Goal: Task Accomplishment & Management: Complete application form

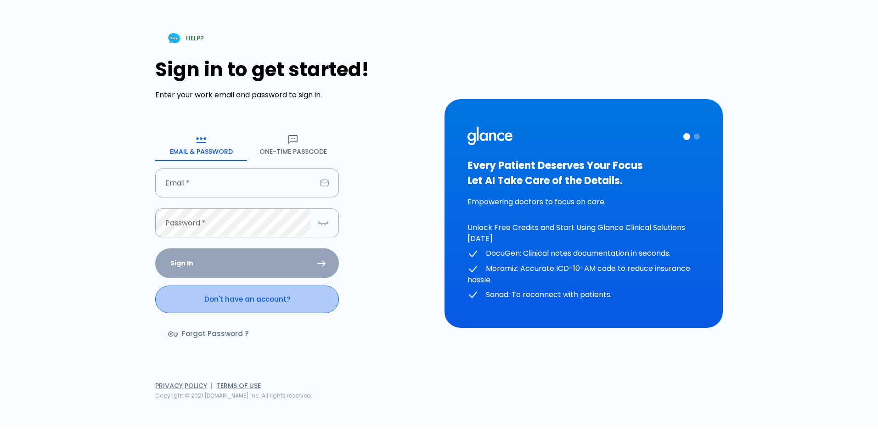
click at [233, 310] on link "Don't have an account?" at bounding box center [247, 300] width 184 height 28
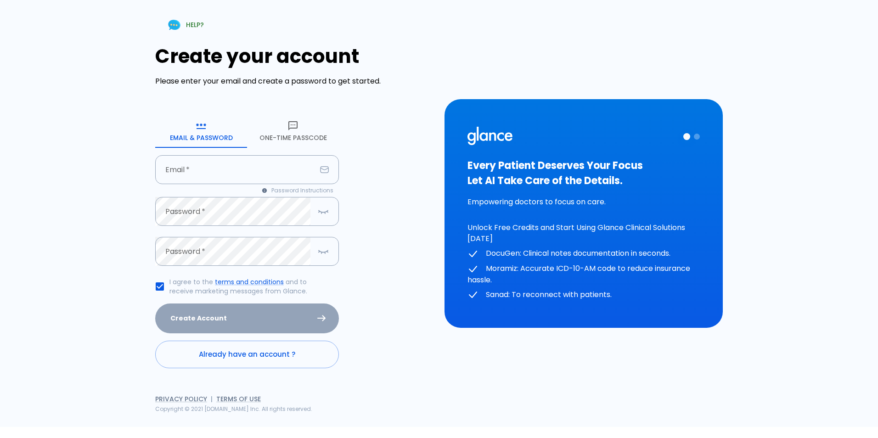
click at [289, 132] on button "One-Time Passcode" at bounding box center [293, 131] width 92 height 33
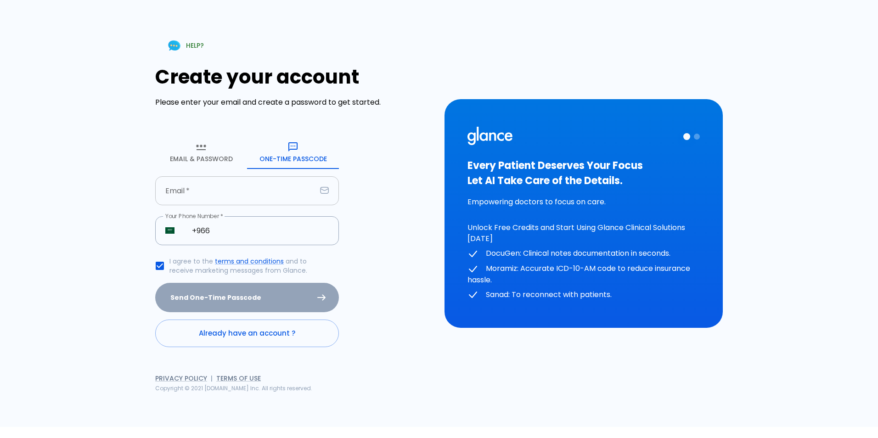
click at [225, 189] on input "text" at bounding box center [235, 190] width 161 height 29
type input "[EMAIL_ADDRESS][DOMAIN_NAME]"
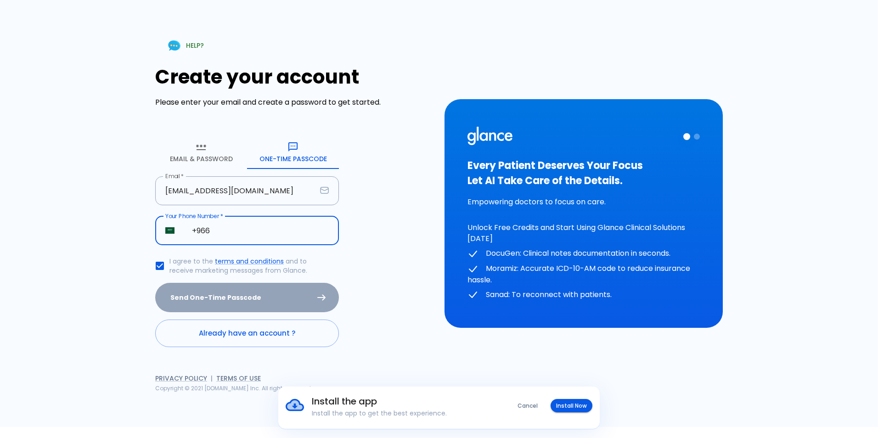
click at [226, 233] on input "+966" at bounding box center [260, 230] width 157 height 29
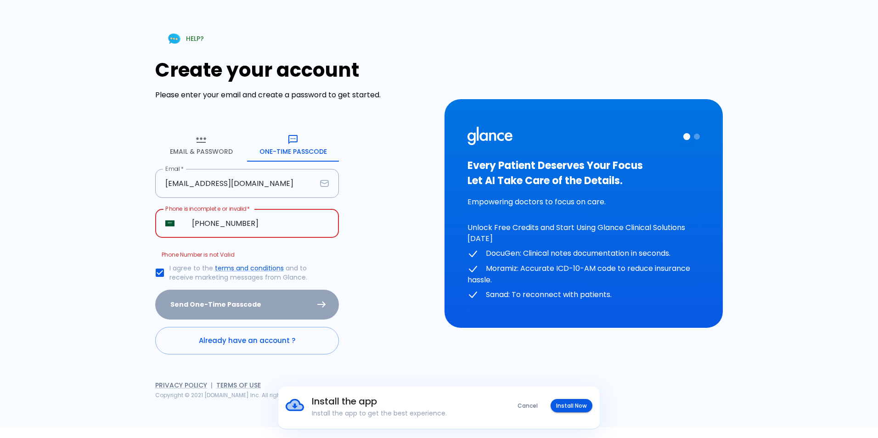
click at [381, 292] on div "Create your account Please enter your email and create a password to get starte…" at bounding box center [294, 207] width 278 height 296
click at [246, 220] on input "[PHONE_NUMBER]" at bounding box center [260, 223] width 157 height 29
type input "[PHONE_NUMBER]"
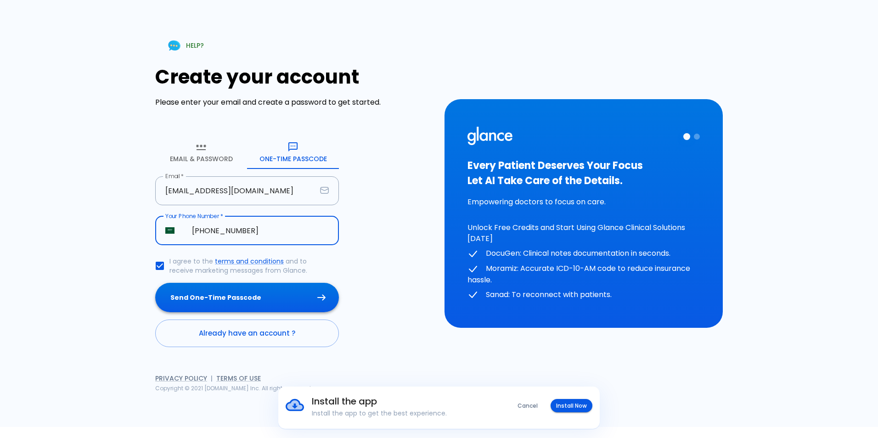
click at [256, 300] on button "Send One-Time Passcode" at bounding box center [247, 298] width 184 height 30
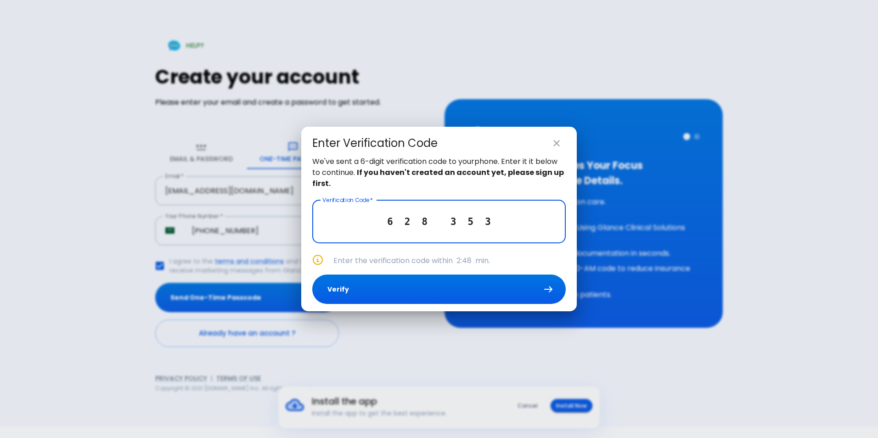
type input "6 2 8 3 5 3"
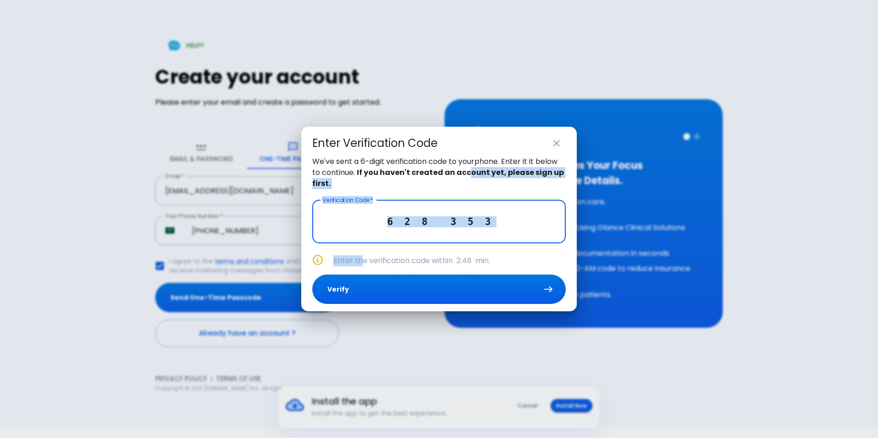
click at [435, 264] on div "We've sent a 6-digit verification code to your phone . Enter it it below to con…" at bounding box center [439, 234] width 276 height 156
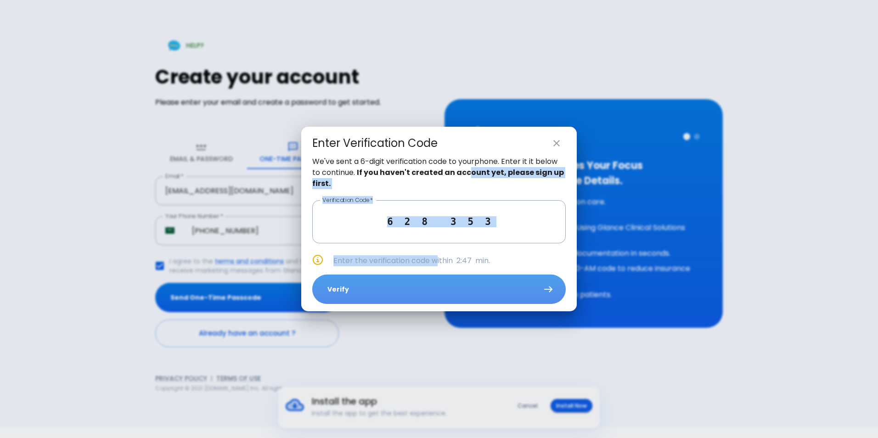
drag, startPoint x: 435, startPoint y: 264, endPoint x: 509, endPoint y: 301, distance: 83.0
click at [507, 287] on button "Verify" at bounding box center [439, 290] width 254 height 30
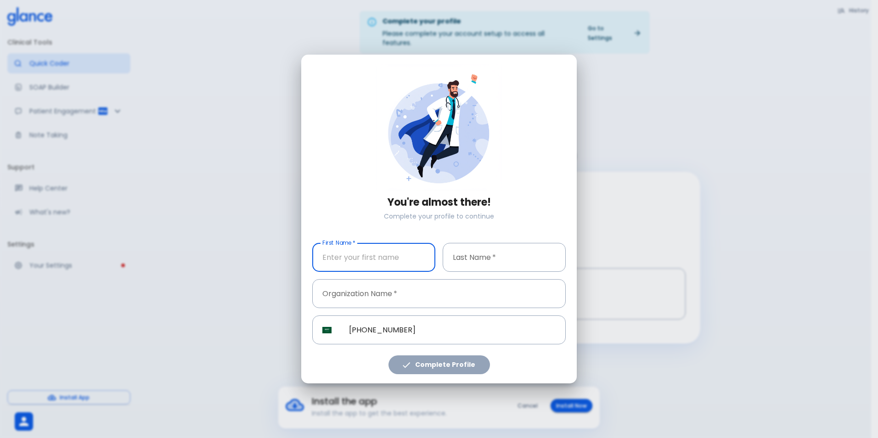
click at [351, 257] on input "text" at bounding box center [373, 257] width 123 height 29
type input "[PERSON_NAME]"
type input "Younis"
click at [361, 299] on input "text" at bounding box center [439, 293] width 254 height 29
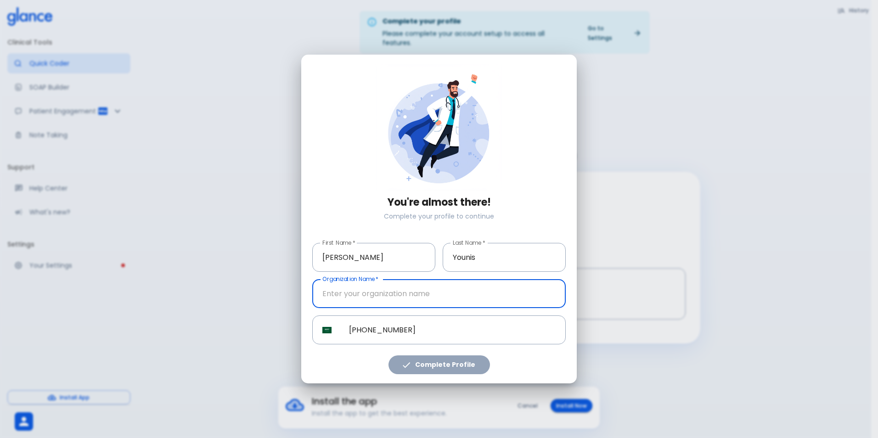
type input "[PERSON_NAME][GEOGRAPHIC_DATA]"
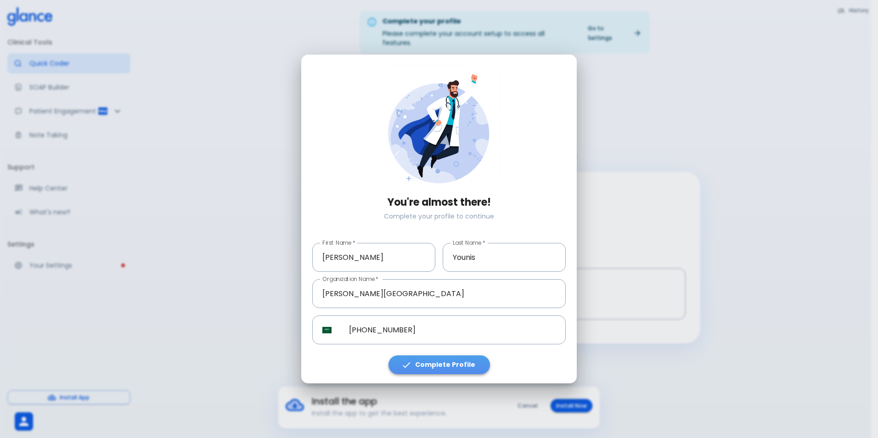
click at [464, 368] on button "Complete Profile" at bounding box center [440, 365] width 102 height 19
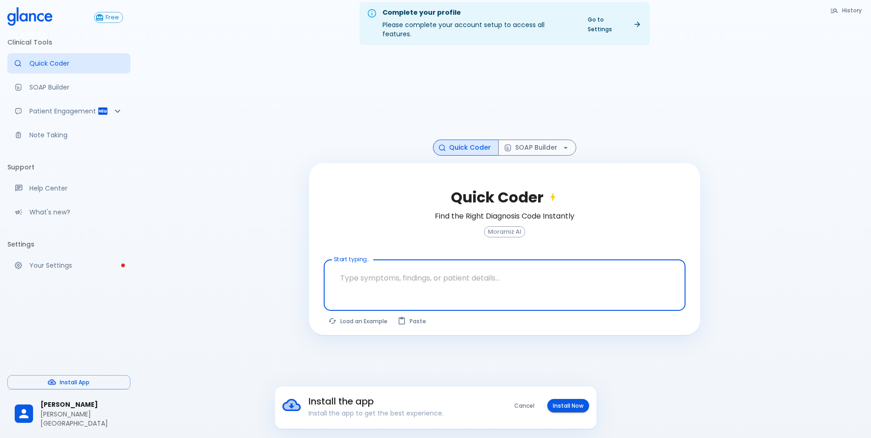
scroll to position [22, 0]
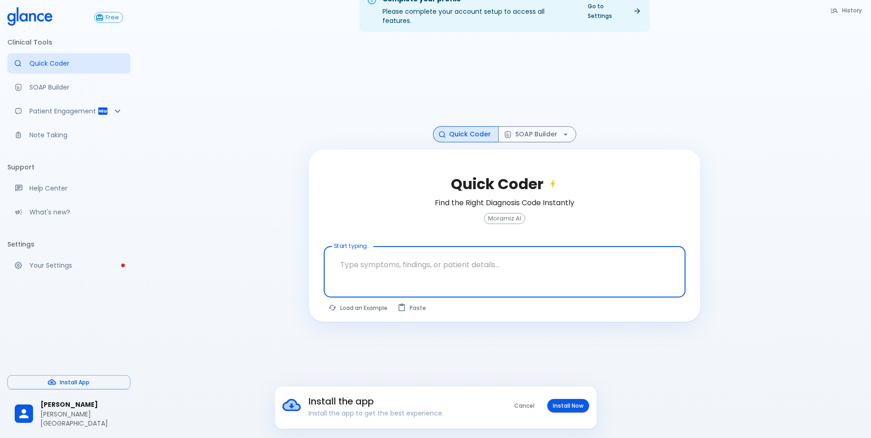
click at [415, 253] on textarea at bounding box center [504, 264] width 349 height 29
type textarea "HEADACHE"
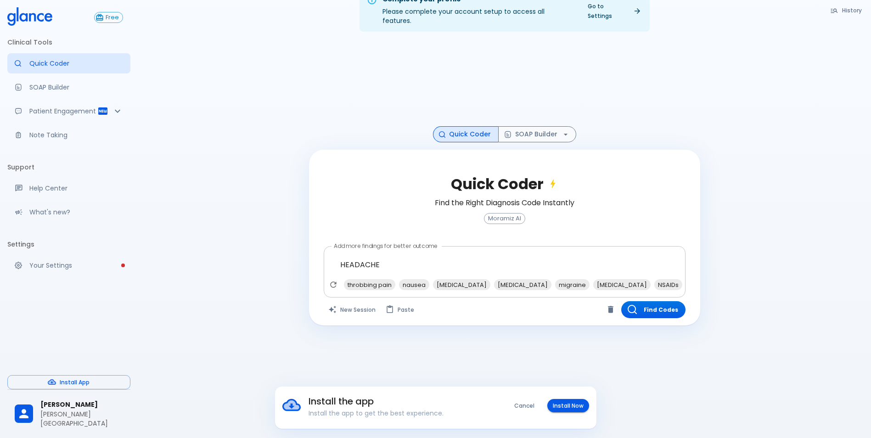
drag, startPoint x: 439, startPoint y: 282, endPoint x: 453, endPoint y: 281, distance: 14.3
click at [453, 281] on div "throbbing pain nausea [MEDICAL_DATA] [MEDICAL_DATA] migraine [MEDICAL_DATA] NSA…" at bounding box center [506, 287] width 358 height 17
click at [393, 257] on textarea "HEADACHE" at bounding box center [504, 264] width 349 height 29
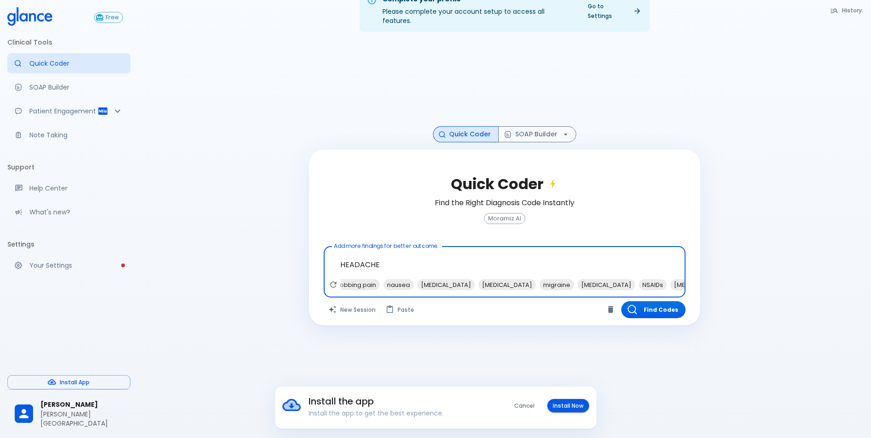
drag, startPoint x: 395, startPoint y: 255, endPoint x: 271, endPoint y: 243, distance: 123.7
click at [271, 243] on div "Complete your profile Please complete your account setup to access all features…" at bounding box center [505, 208] width 734 height 460
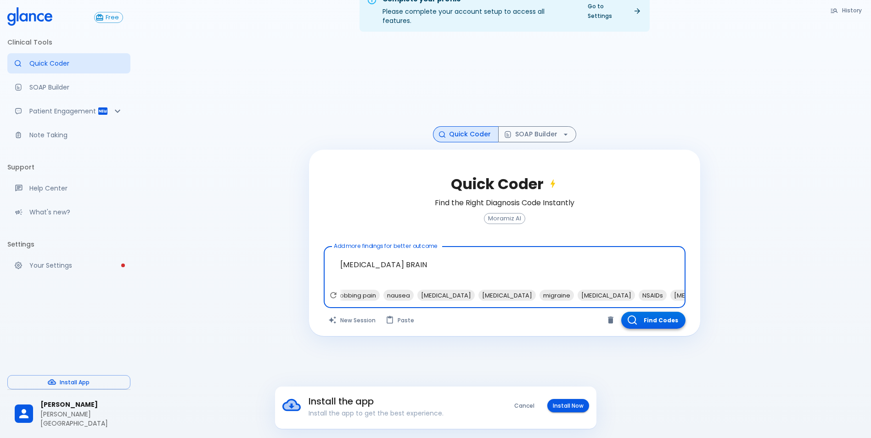
scroll to position [0, 0]
type textarea "[MEDICAL_DATA] BRAIN"
click at [638, 312] on button "Find Codes" at bounding box center [653, 320] width 64 height 17
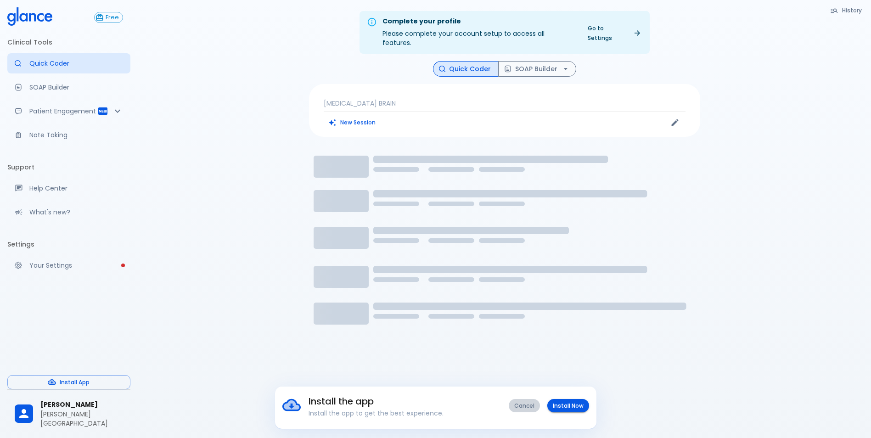
click at [520, 407] on button "Cancel" at bounding box center [524, 405] width 31 height 13
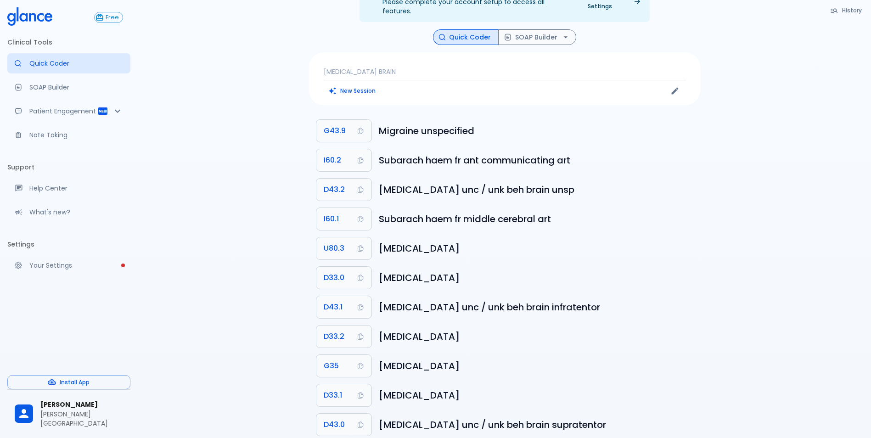
scroll to position [46, 0]
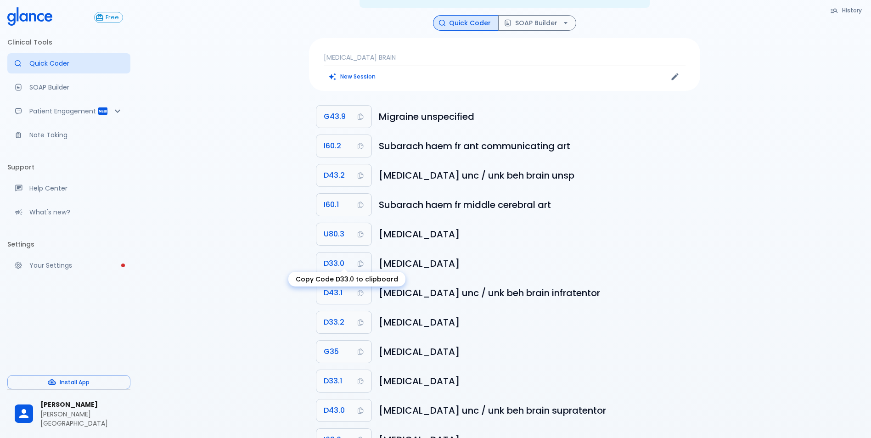
click at [354, 259] on button "D33.0" at bounding box center [343, 264] width 55 height 22
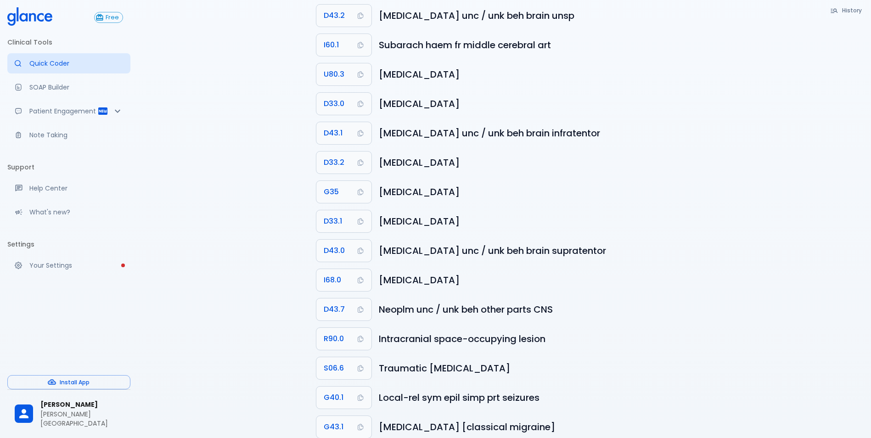
scroll to position [0, 0]
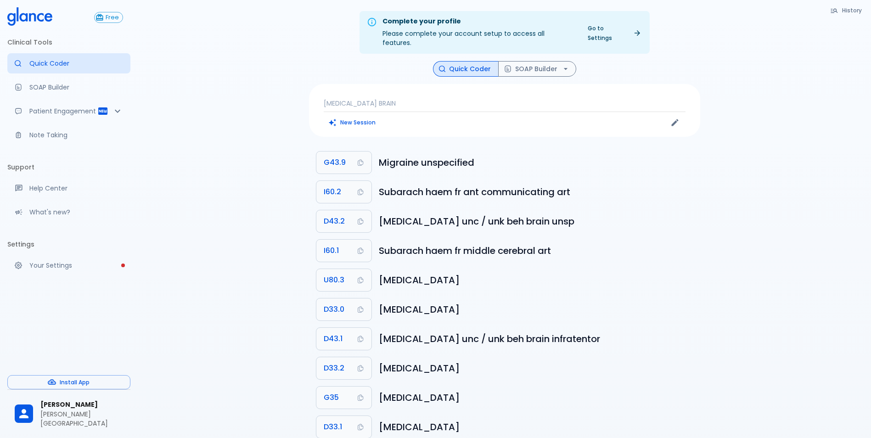
click at [381, 99] on p "[MEDICAL_DATA] BRAIN" at bounding box center [505, 103] width 362 height 9
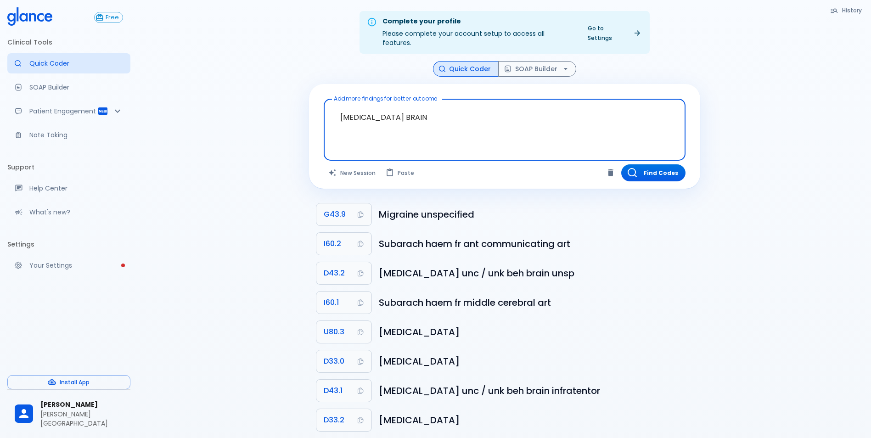
drag, startPoint x: 384, startPoint y: 108, endPoint x: 329, endPoint y: 106, distance: 54.7
click at [329, 106] on div "[MEDICAL_DATA] BRAIN x Add more findings for better outcome" at bounding box center [505, 130] width 362 height 62
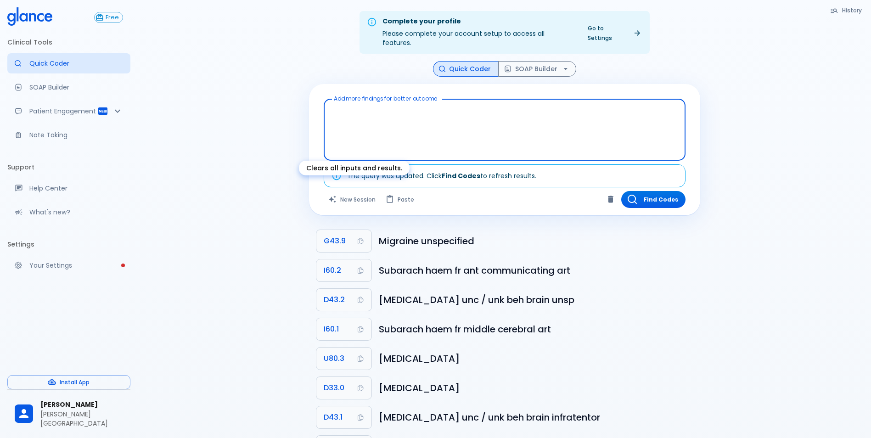
click at [353, 194] on button "New Session" at bounding box center [352, 199] width 57 height 17
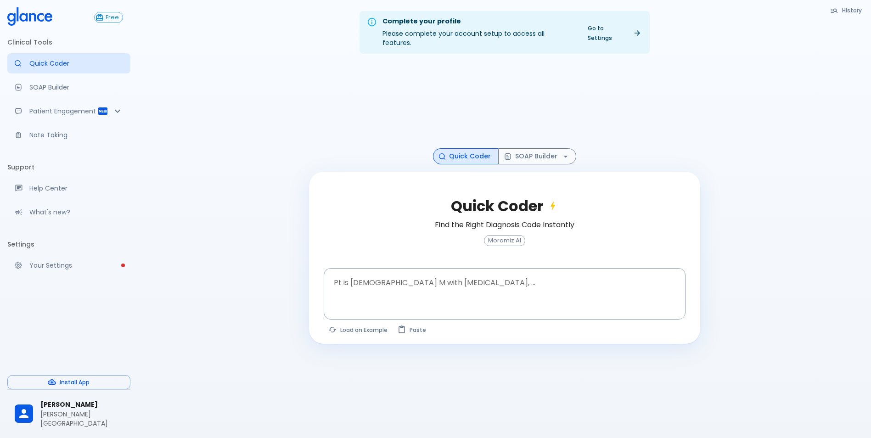
drag, startPoint x: 376, startPoint y: 329, endPoint x: 365, endPoint y: 319, distance: 15.3
click at [369, 321] on div "Quick Coder Find the Right Diagnosis Code Instantly Moramiz AI Pt is [DEMOGRAPH…" at bounding box center [504, 258] width 391 height 172
drag, startPoint x: 367, startPoint y: 302, endPoint x: 383, endPoint y: 348, distance: 48.5
click at [367, 300] on div "Quick Coder Find the Right Diagnosis Code Instantly Moramiz AI Pt is [DEMOGRAPH…" at bounding box center [504, 258] width 391 height 172
click at [371, 328] on body "↧ pull to refresh ↧ Free Clinical Tools Quick Coder SOAP Builder Patient Engage…" at bounding box center [435, 230] width 871 height 460
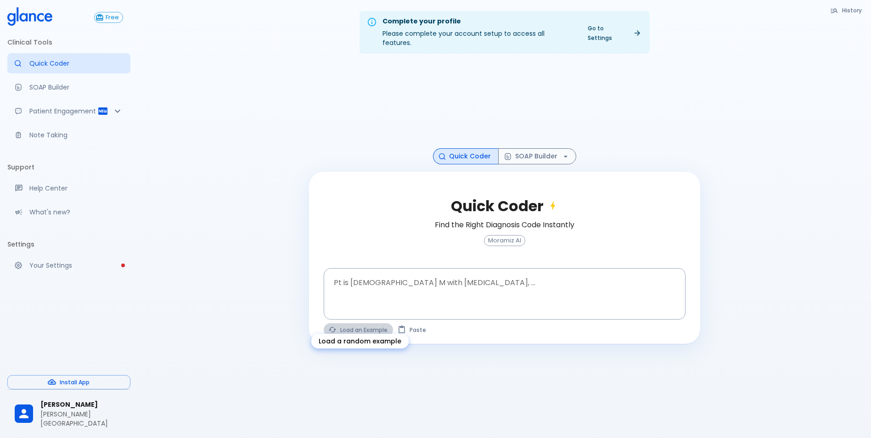
click at [368, 323] on button "Load an Example" at bounding box center [358, 329] width 69 height 13
type textarea "62M, HTN, acute tearing [MEDICAL_DATA] to back, BP 170/95, asymmetric pulses, C…"
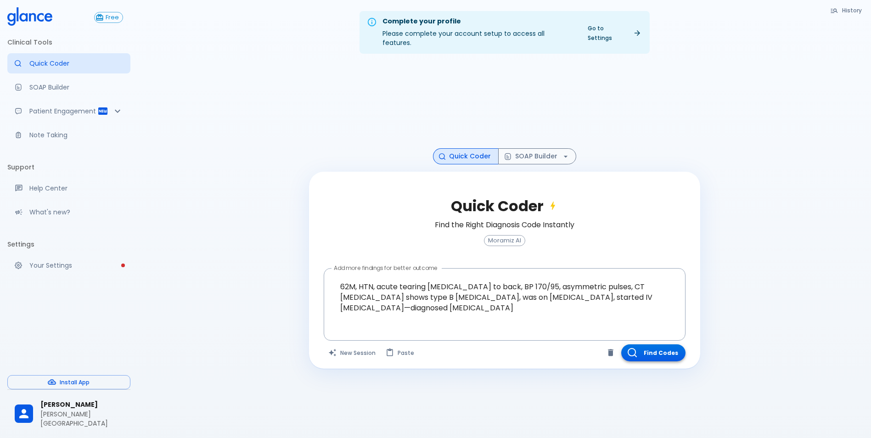
click at [654, 345] on button "Find Codes" at bounding box center [653, 353] width 64 height 17
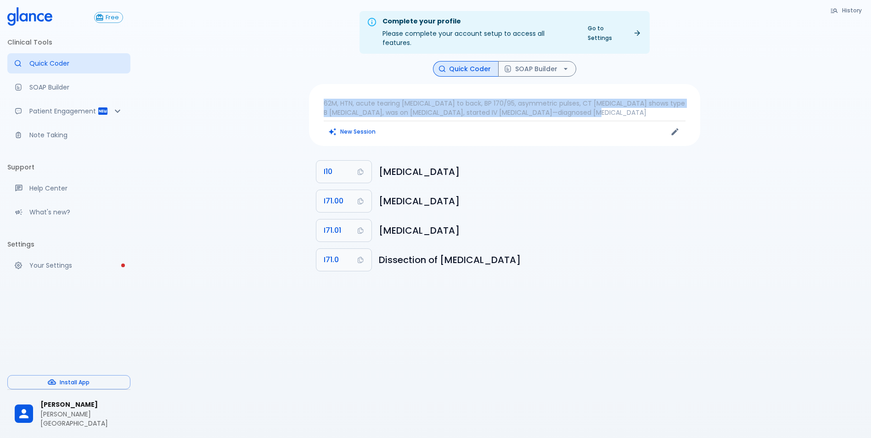
drag, startPoint x: 588, startPoint y: 103, endPoint x: 282, endPoint y: 84, distance: 306.1
click at [282, 84] on div "Complete your profile Please complete your account setup to access all features…" at bounding box center [505, 230] width 734 height 460
drag, startPoint x: 282, startPoint y: 84, endPoint x: 346, endPoint y: 122, distance: 74.6
click at [346, 125] on button "New Session" at bounding box center [352, 131] width 57 height 13
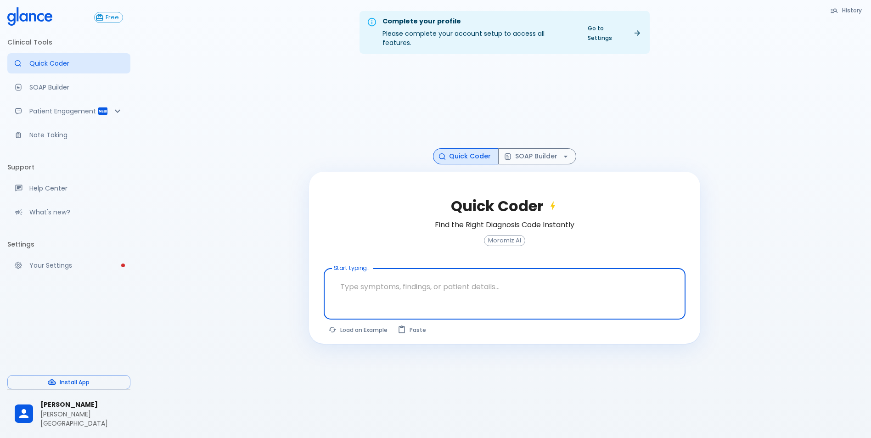
drag, startPoint x: 378, startPoint y: 282, endPoint x: 383, endPoint y: 281, distance: 4.7
click at [380, 282] on textarea at bounding box center [504, 286] width 349 height 29
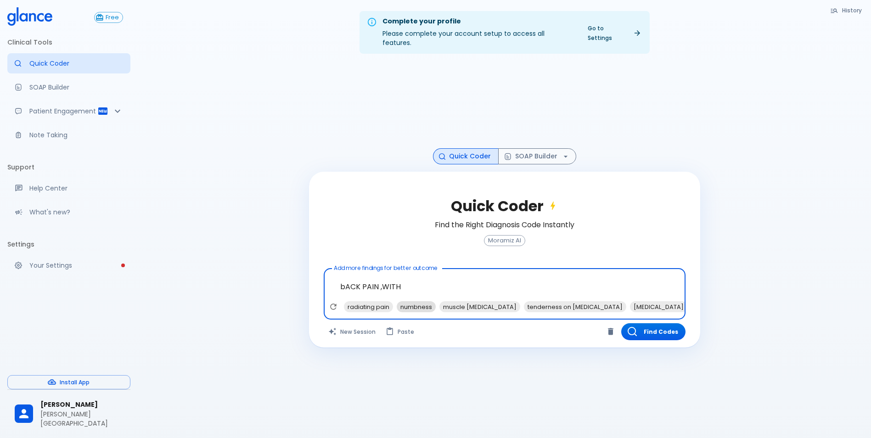
click at [416, 302] on span "numbness" at bounding box center [416, 307] width 39 height 11
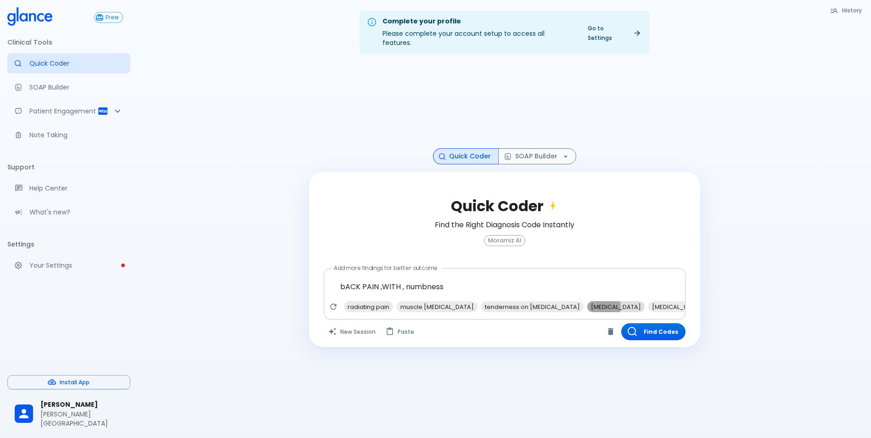
click at [587, 302] on span "[MEDICAL_DATA]" at bounding box center [615, 307] width 57 height 11
click at [587, 302] on span "[MEDICAL_DATA] [MEDICAL_DATA] spine" at bounding box center [650, 307] width 127 height 11
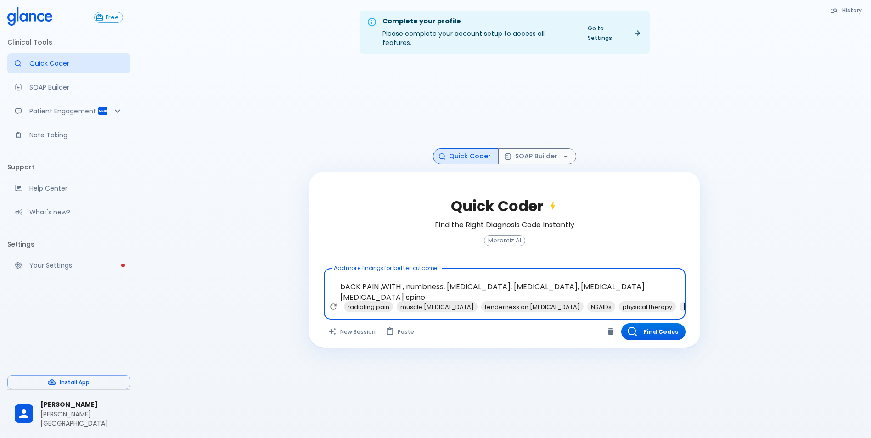
drag, startPoint x: 599, startPoint y: 277, endPoint x: 535, endPoint y: 275, distance: 64.3
click at [535, 275] on textarea "bACK PAIN ,WITH , numbness, [MEDICAL_DATA], [MEDICAL_DATA], [MEDICAL_DATA] [MED…" at bounding box center [504, 286] width 349 height 29
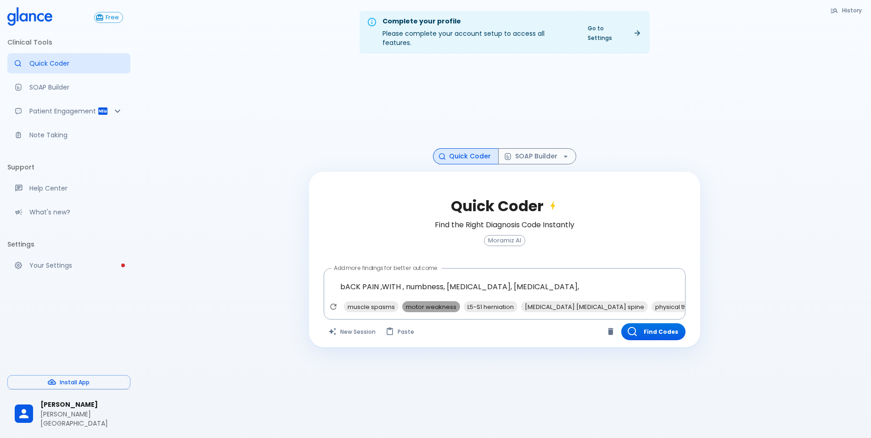
click at [438, 302] on span "motor weakness" at bounding box center [431, 307] width 58 height 11
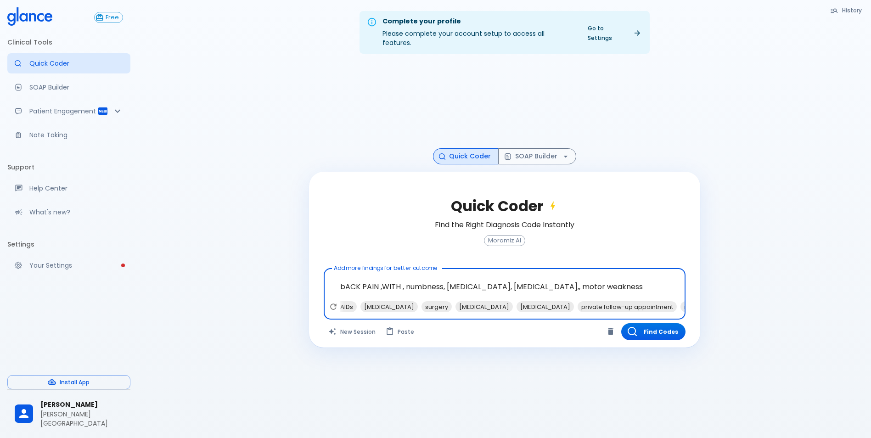
scroll to position [0, 336]
click at [503, 302] on span "[MEDICAL_DATA]" at bounding box center [531, 307] width 57 height 11
type textarea "bACK PAIN ,WITH , numbness, [MEDICAL_DATA], [MEDICAL_DATA],, motor weakness, [M…"
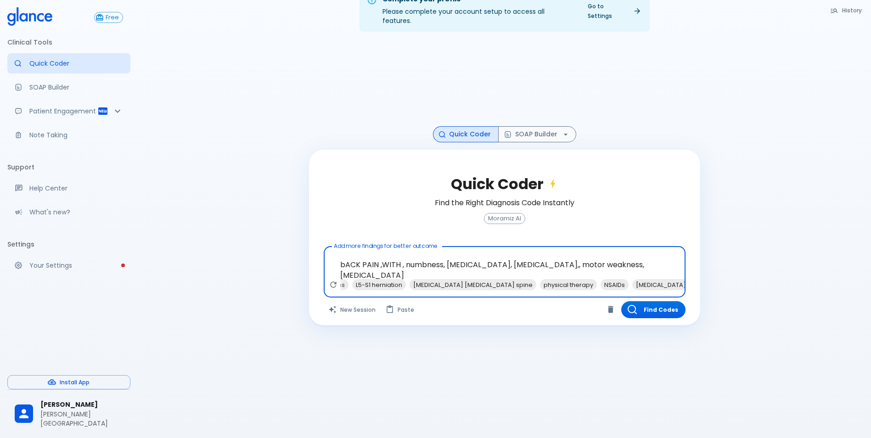
scroll to position [0, 0]
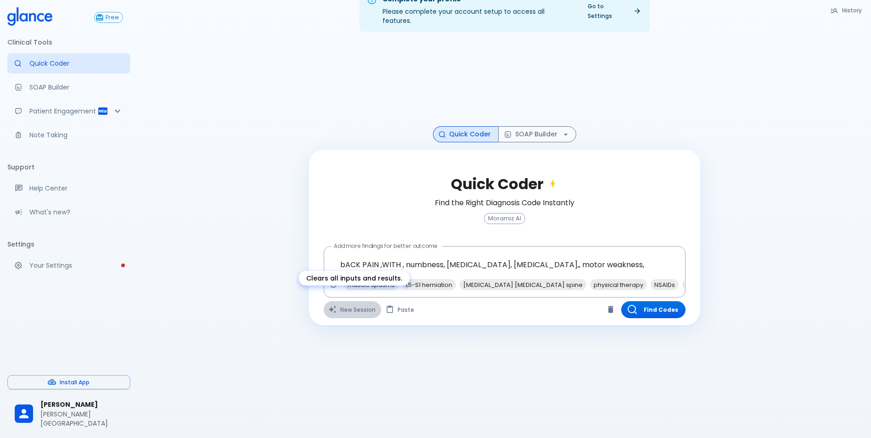
drag, startPoint x: 353, startPoint y: 302, endPoint x: 371, endPoint y: 291, distance: 21.0
click at [354, 302] on button "New Session" at bounding box center [352, 309] width 57 height 17
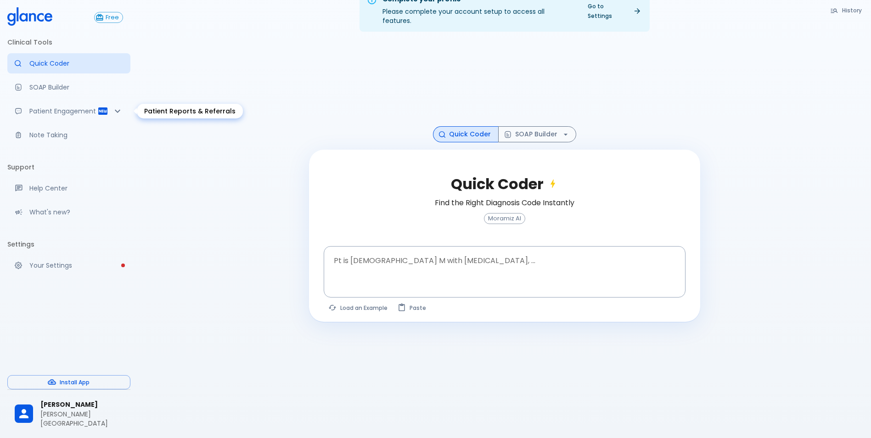
click at [68, 114] on p "Patient Engagement" at bounding box center [63, 111] width 68 height 9
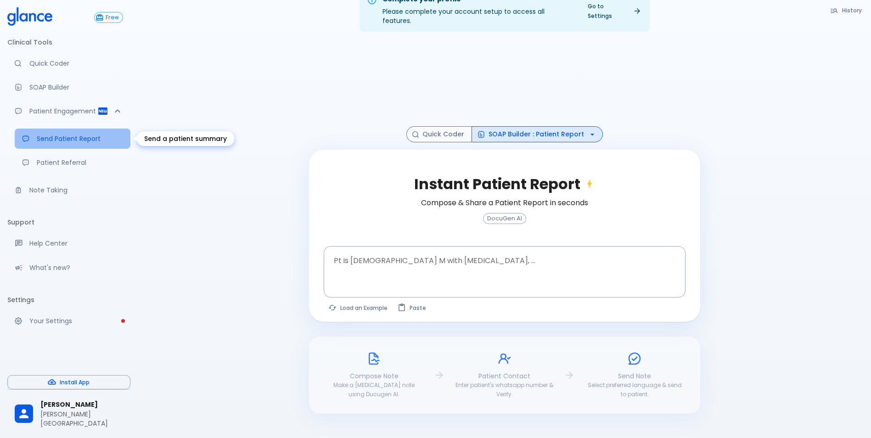
click at [67, 137] on p "Send Patient Report" at bounding box center [80, 138] width 86 height 9
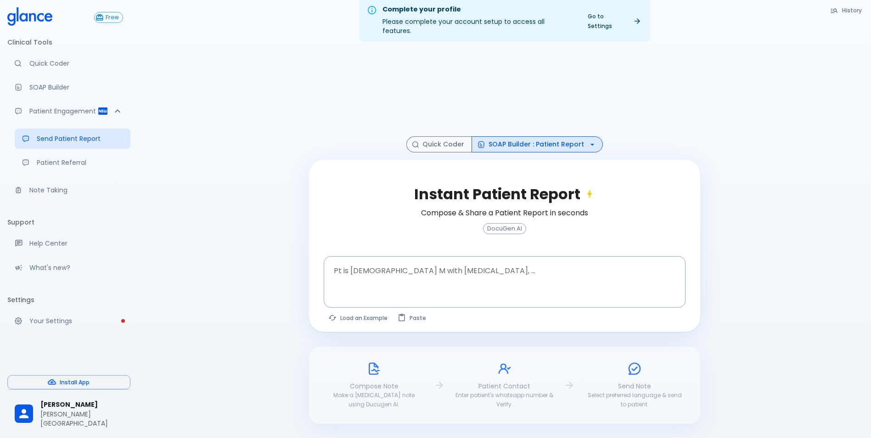
scroll to position [22, 0]
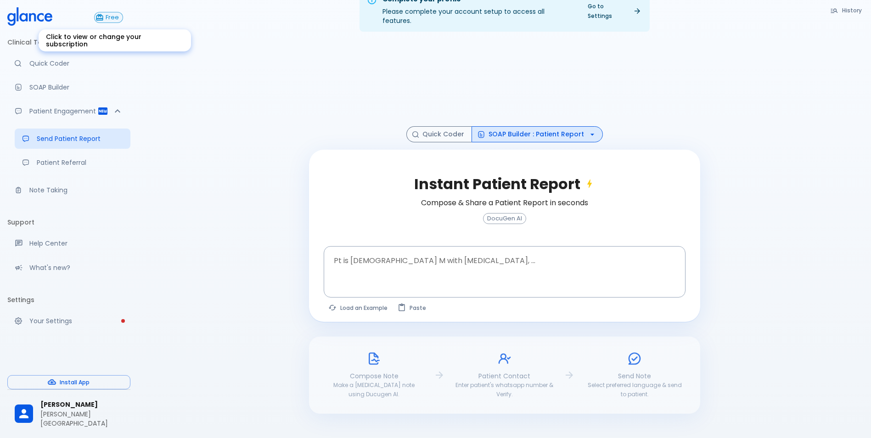
click at [102, 17] on icon "Click to view or change your subscription" at bounding box center [99, 17] width 7 height 6
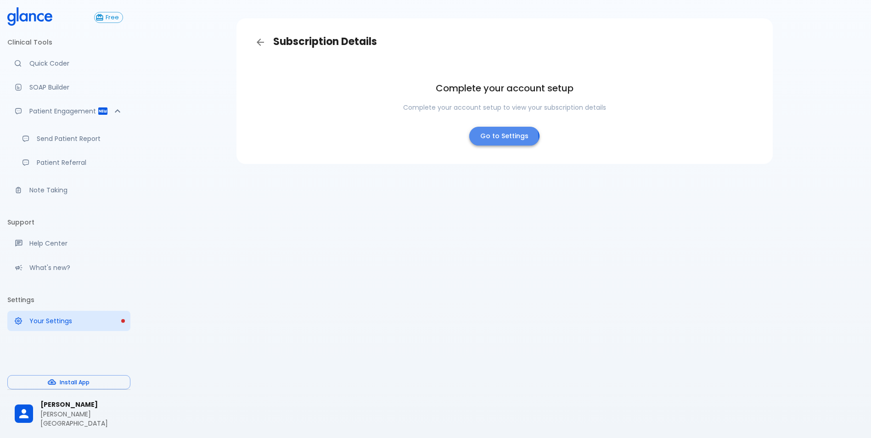
click at [499, 139] on link "Go to Settings" at bounding box center [504, 136] width 70 height 19
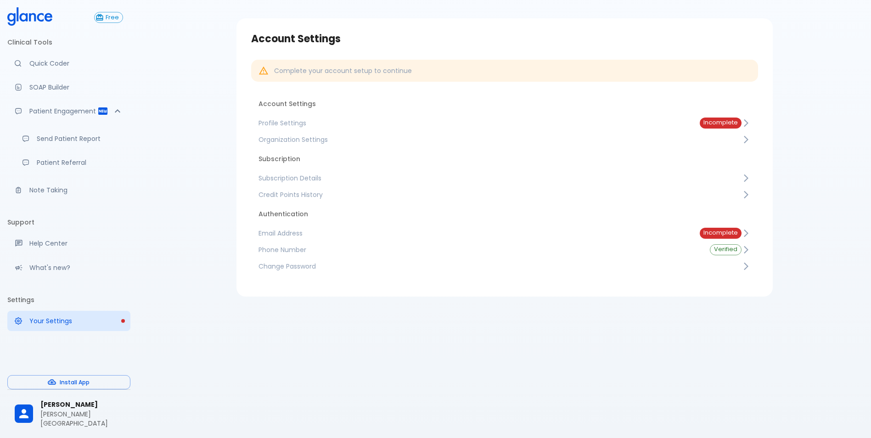
click at [35, 44] on li "Clinical Tools" at bounding box center [68, 42] width 123 height 22
click at [15, 17] on icon at bounding box center [11, 19] width 8 height 13
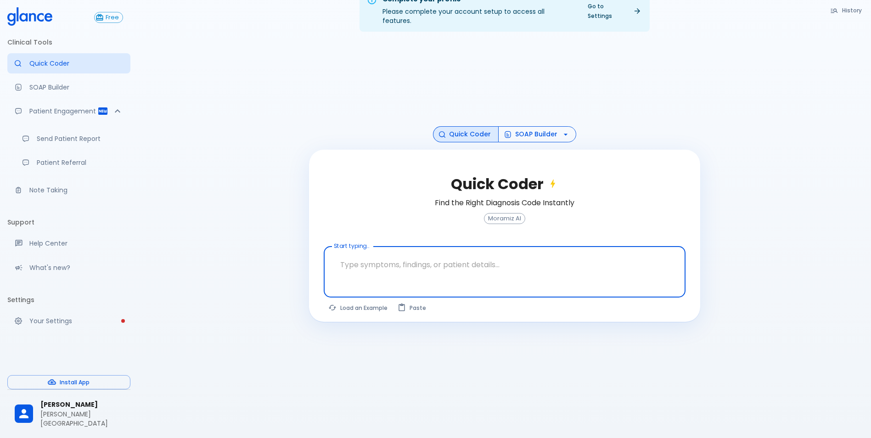
click at [533, 126] on button "SOAP Builder" at bounding box center [537, 134] width 78 height 16
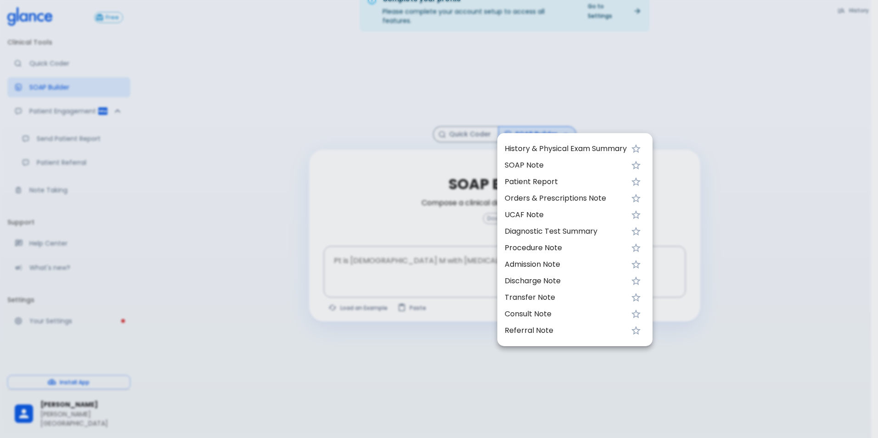
click at [534, 213] on span "UCAF Note" at bounding box center [566, 214] width 122 height 11
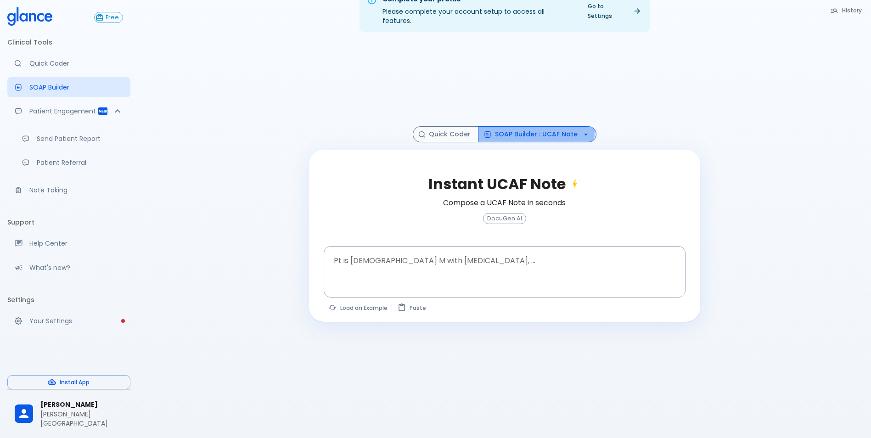
click at [521, 126] on button "SOAP Builder : UCAF Note" at bounding box center [537, 134] width 119 height 16
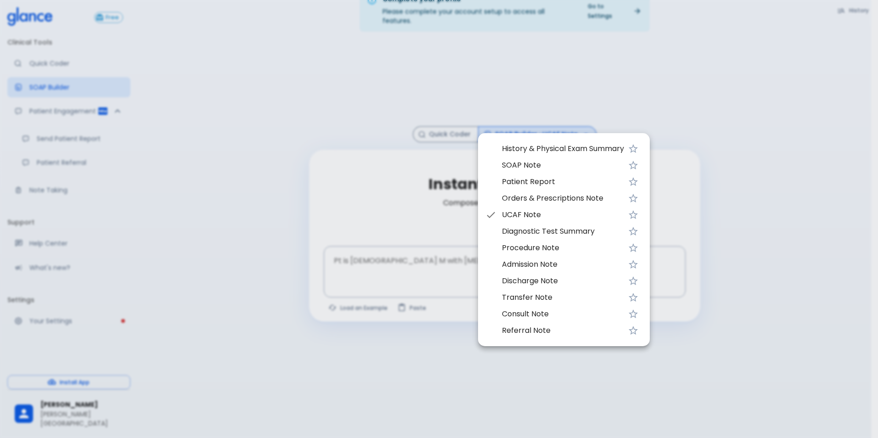
click at [424, 259] on div at bounding box center [439, 219] width 878 height 438
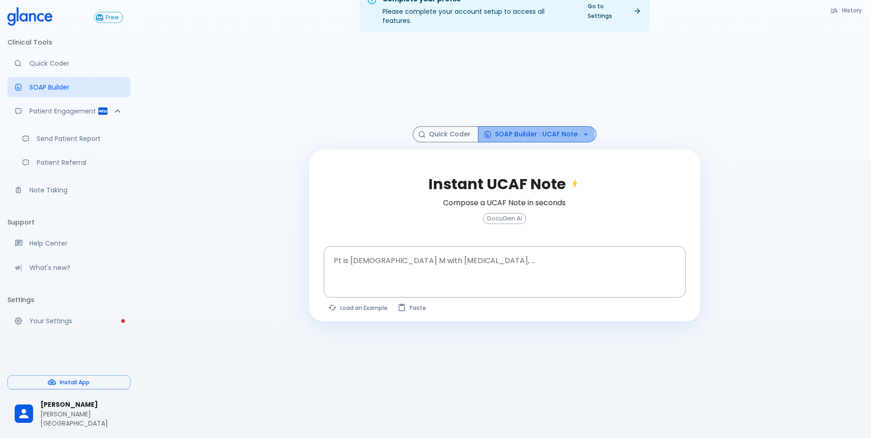
click at [510, 126] on button "SOAP Builder : UCAF Note" at bounding box center [537, 134] width 119 height 16
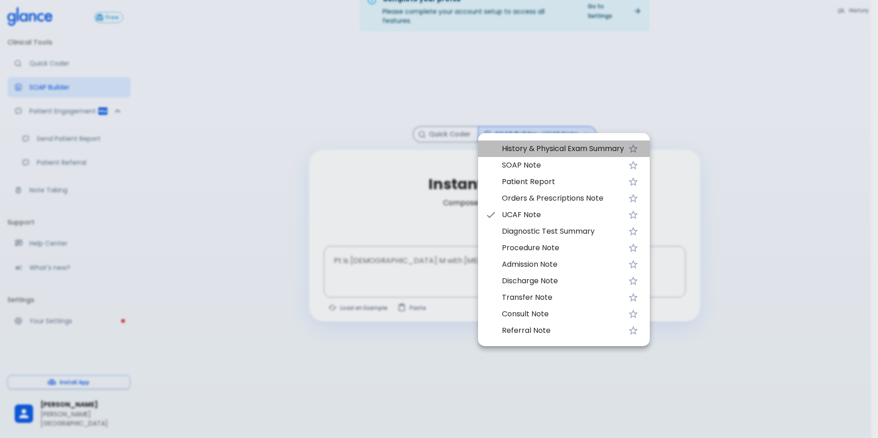
click at [525, 151] on span "History & Physical Exam Summary" at bounding box center [563, 148] width 122 height 11
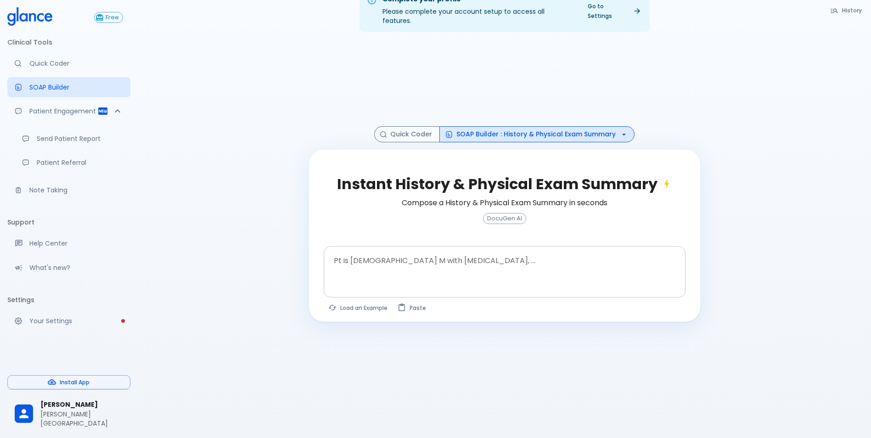
click at [392, 258] on textarea at bounding box center [504, 264] width 349 height 29
click at [552, 126] on button "SOAP Builder : History & Physical Exam Summary" at bounding box center [537, 134] width 195 height 16
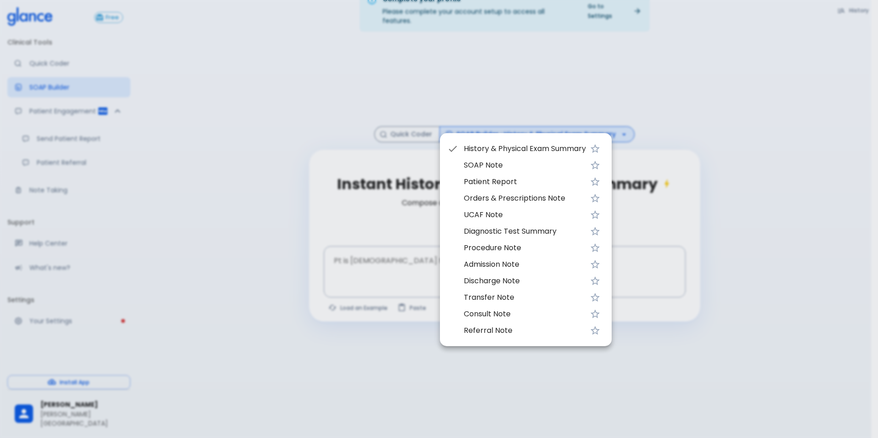
click at [376, 268] on div at bounding box center [439, 219] width 878 height 438
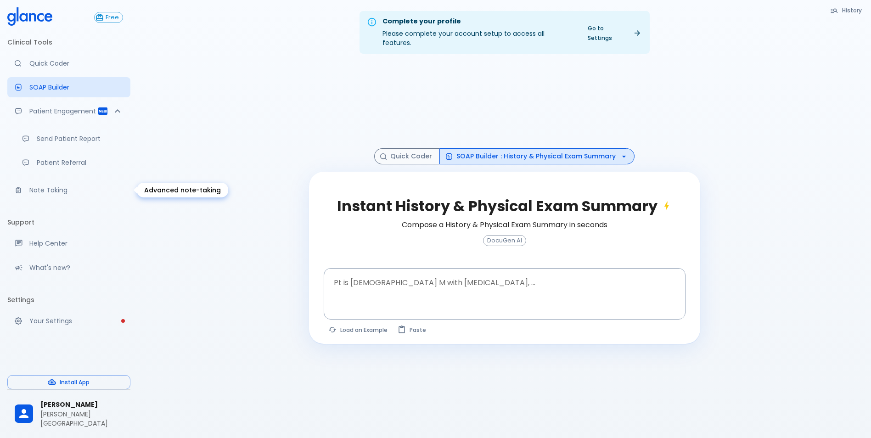
click at [61, 187] on p "Note Taking" at bounding box center [76, 190] width 94 height 9
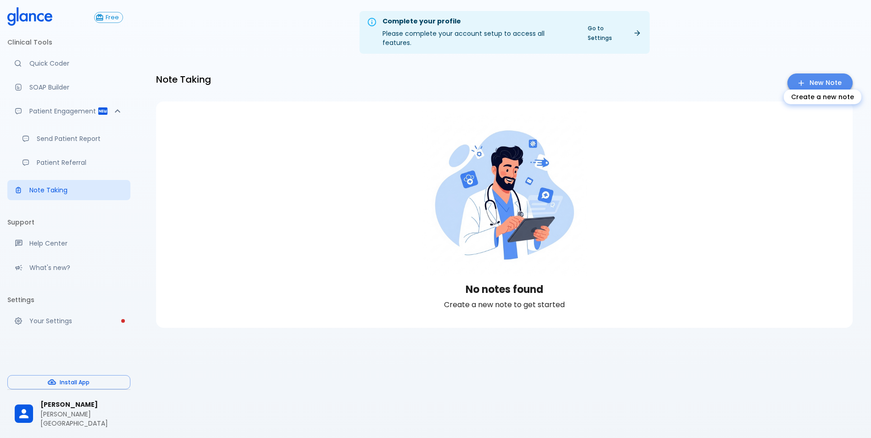
click at [825, 73] on link "New Note" at bounding box center [820, 82] width 65 height 19
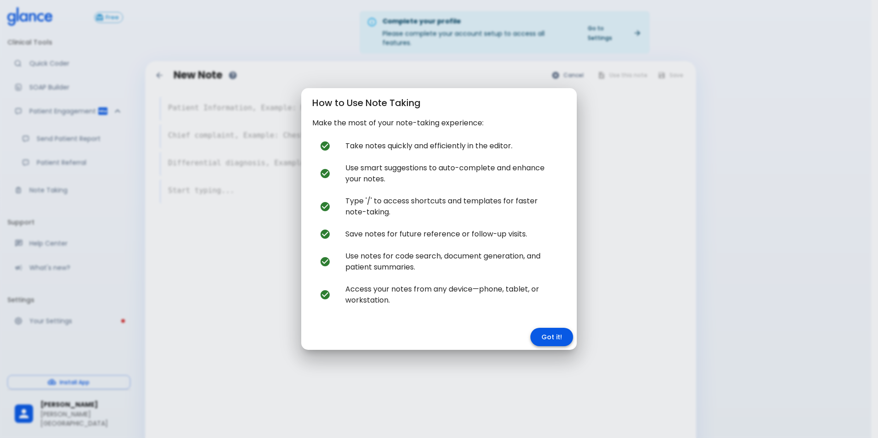
click at [555, 336] on button "Got it!" at bounding box center [552, 337] width 43 height 19
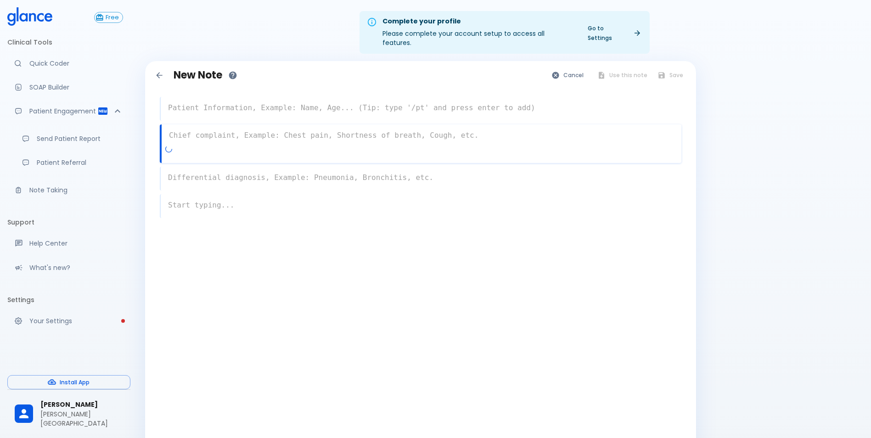
drag, startPoint x: 237, startPoint y: 127, endPoint x: 302, endPoint y: 205, distance: 102.0
click at [301, 206] on div "x x x x" at bounding box center [421, 179] width 537 height 195
click at [196, 105] on textarea at bounding box center [421, 108] width 521 height 18
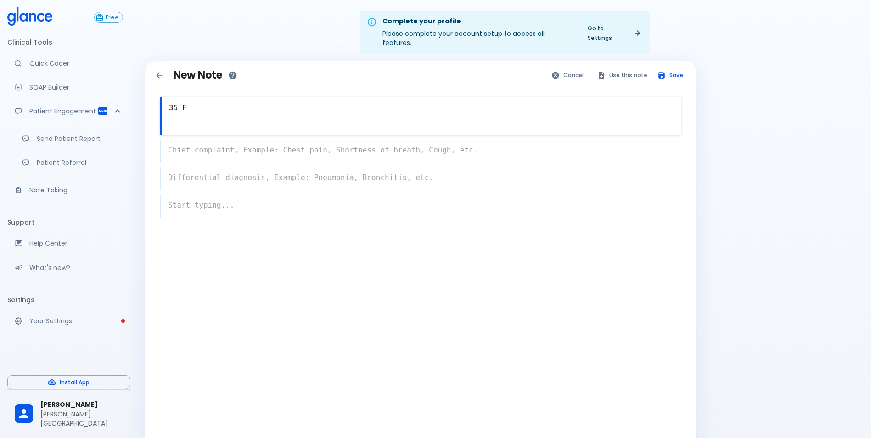
type textarea "35 F"
drag, startPoint x: 220, startPoint y: 153, endPoint x: 234, endPoint y: 139, distance: 20.1
click at [234, 139] on div "x" at bounding box center [421, 151] width 522 height 24
type textarea "ABDOMINAL PAIN"
click at [223, 146] on span "Chief Complaint:" at bounding box center [211, 150] width 57 height 11
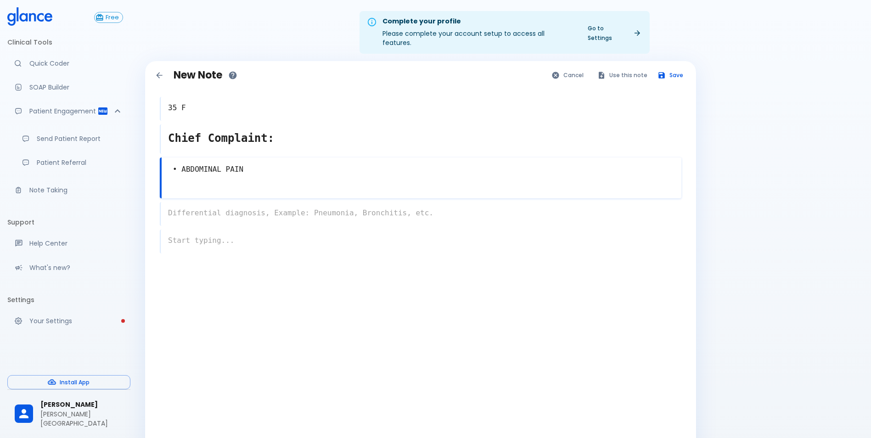
type textarea "• ABDOMINAL PAIN"
click at [226, 203] on div "x" at bounding box center [421, 206] width 522 height 39
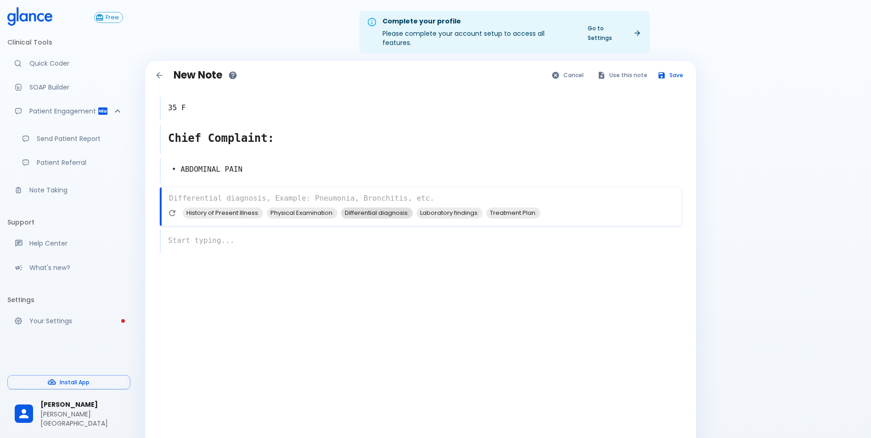
click at [356, 208] on span "Differential diagnosis:" at bounding box center [377, 213] width 72 height 11
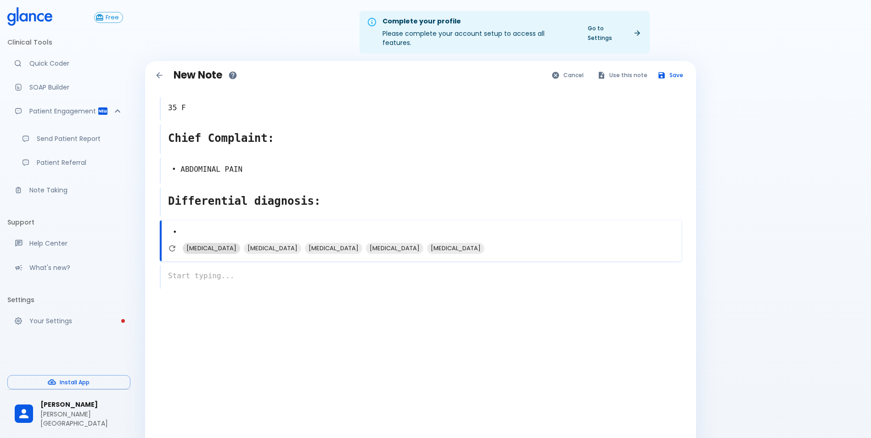
click at [193, 243] on span "[MEDICAL_DATA]" at bounding box center [211, 248] width 57 height 11
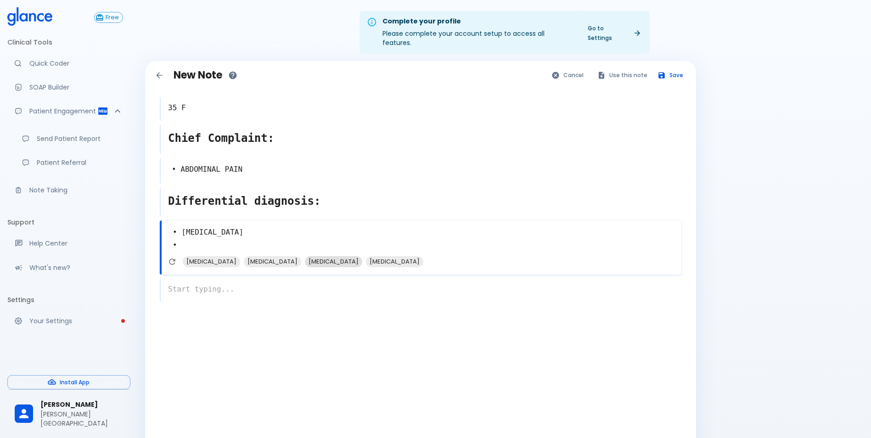
click at [313, 257] on span "[MEDICAL_DATA]" at bounding box center [333, 261] width 57 height 11
type textarea "• [MEDICAL_DATA] • [MEDICAL_DATA] •"
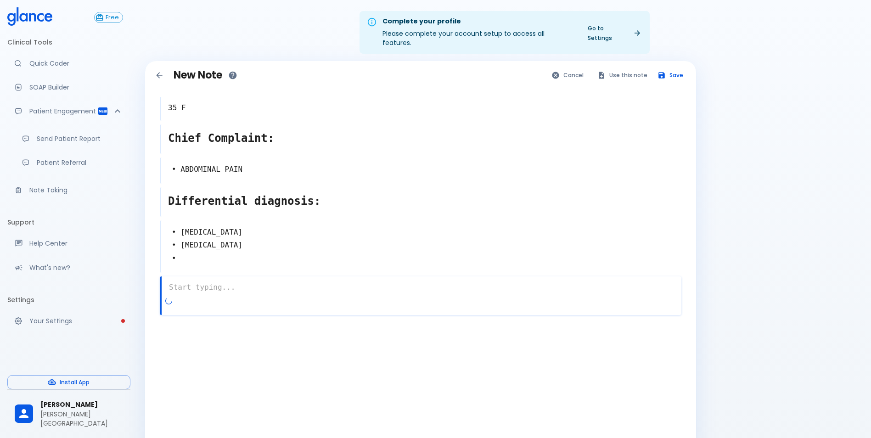
click at [230, 285] on textarea at bounding box center [422, 287] width 520 height 18
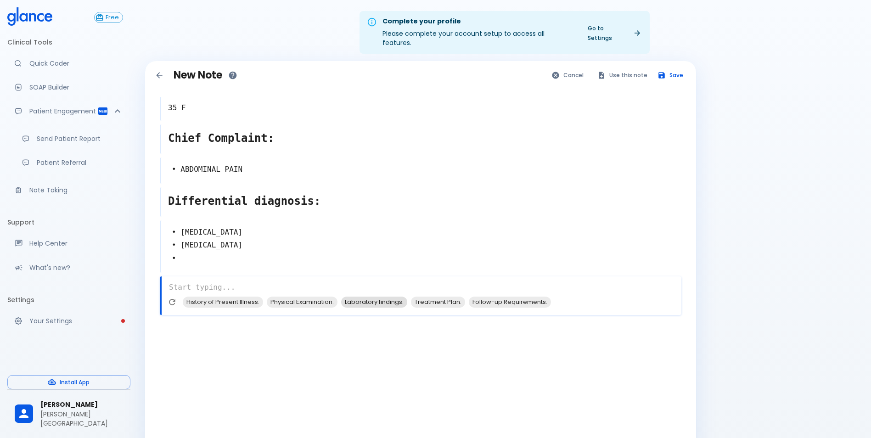
click at [359, 297] on span "Laboratory findings:" at bounding box center [374, 302] width 66 height 11
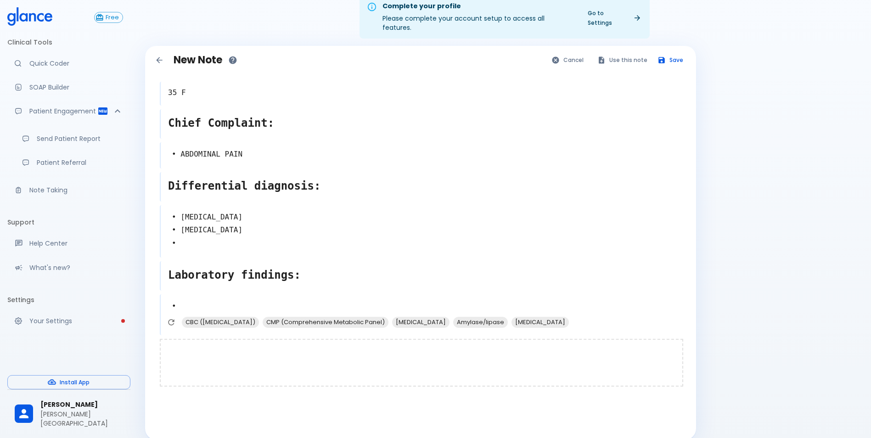
scroll to position [22, 0]
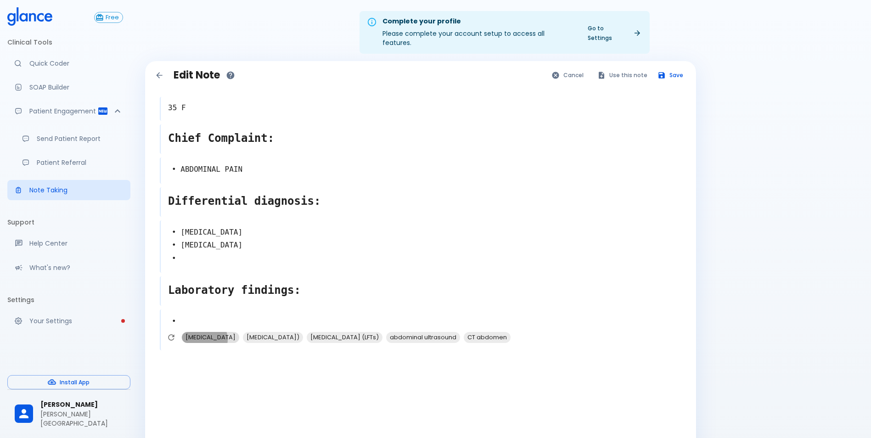
click at [205, 332] on span "[MEDICAL_DATA]" at bounding box center [210, 337] width 57 height 11
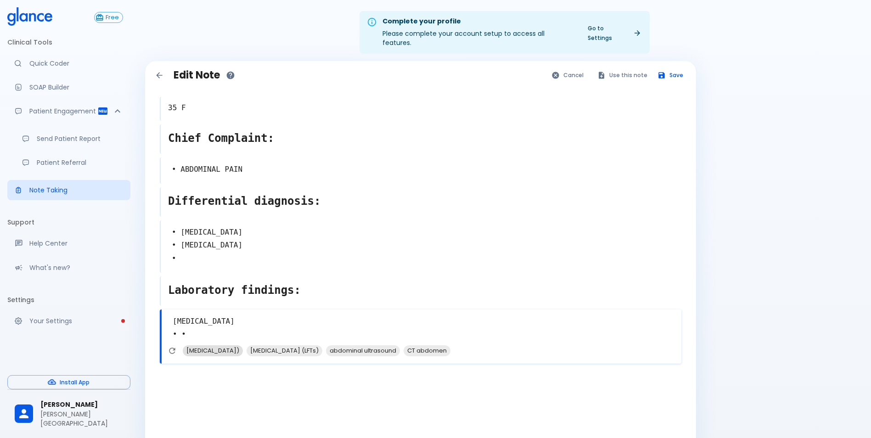
click at [243, 345] on span "[MEDICAL_DATA])" at bounding box center [213, 350] width 60 height 11
click at [305, 345] on span "abdominal ultrasound" at bounding box center [298, 350] width 74 height 11
click at [283, 345] on span "CT abdomen" at bounding box center [285, 350] width 47 height 11
click at [223, 347] on span "[MEDICAL_DATA] (LFTs)" at bounding box center [221, 350] width 76 height 11
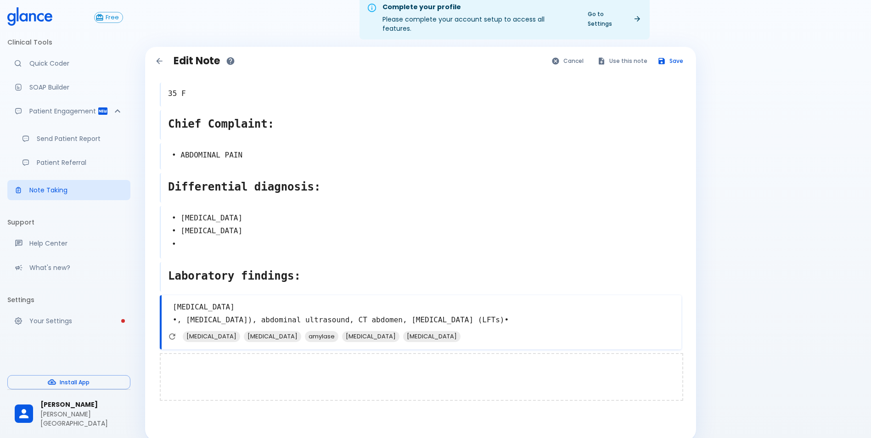
scroll to position [22, 0]
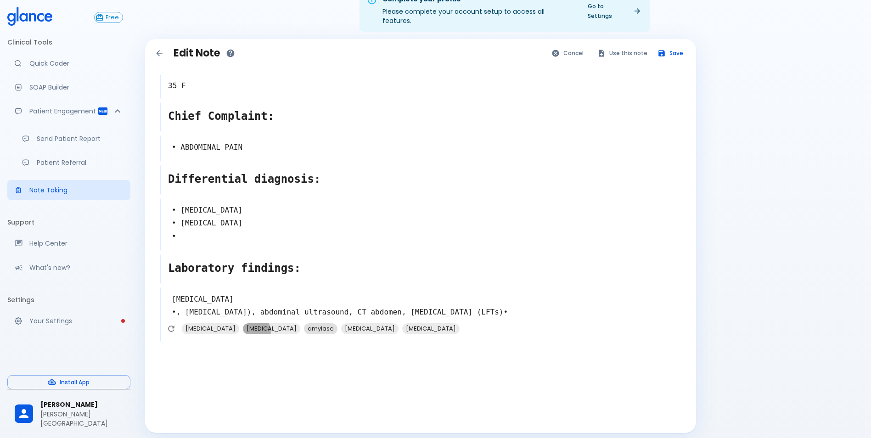
click at [262, 323] on span "[MEDICAL_DATA]" at bounding box center [271, 328] width 57 height 11
type textarea "[MEDICAL_DATA] •, [MEDICAL_DATA]), abdominal ultrasound, CT abdomen, [MEDICAL_D…"
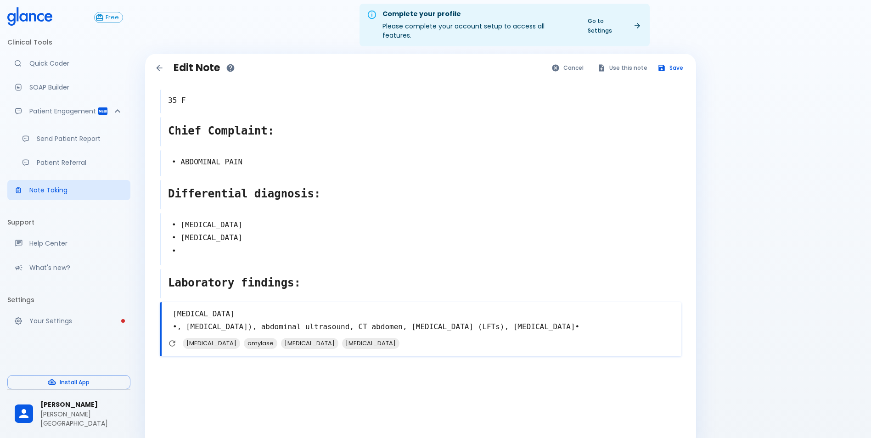
scroll to position [0, 0]
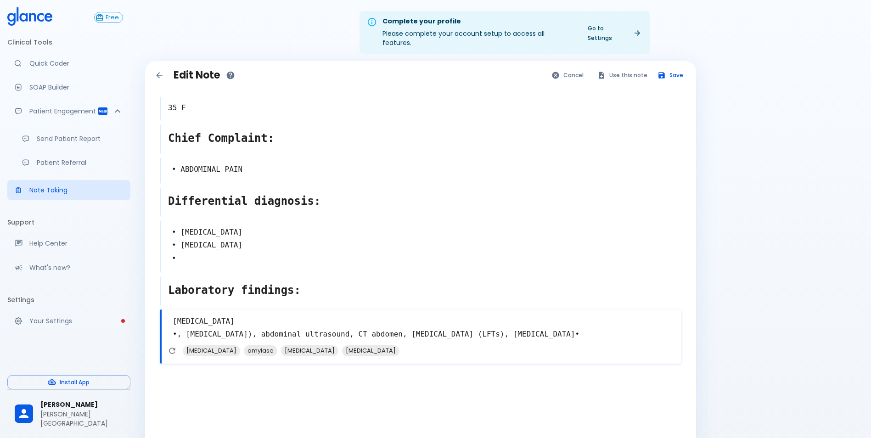
click at [26, 20] on icon at bounding box center [23, 17] width 8 height 9
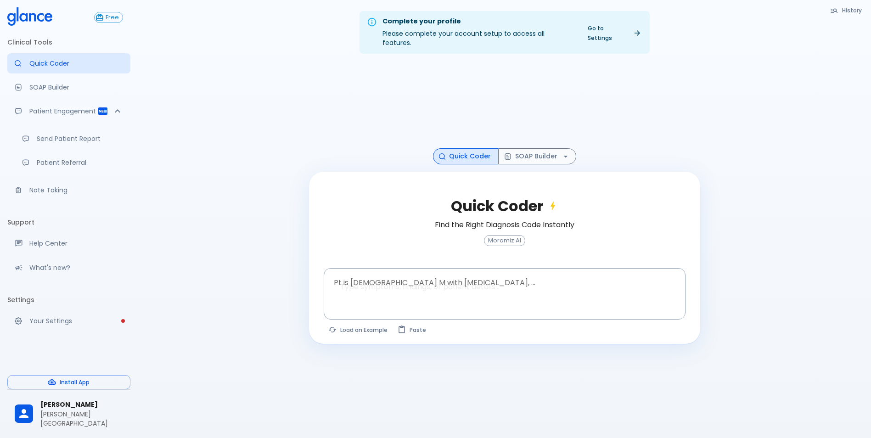
drag, startPoint x: 144, startPoint y: 160, endPoint x: 149, endPoint y: 160, distance: 5.1
click at [144, 160] on div "Complete your profile Please complete your account setup to access all features…" at bounding box center [505, 230] width 734 height 460
click at [40, 62] on p "Quick Coder" at bounding box center [76, 63] width 94 height 9
click at [386, 272] on textarea at bounding box center [504, 286] width 349 height 29
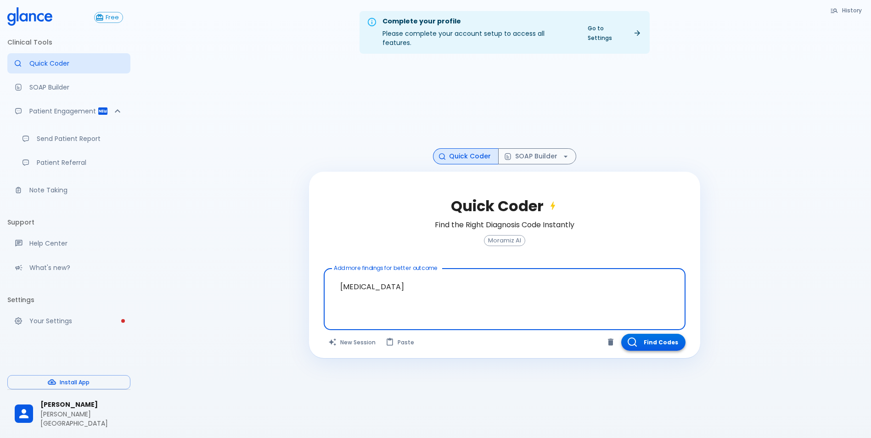
type textarea "[MEDICAL_DATA]"
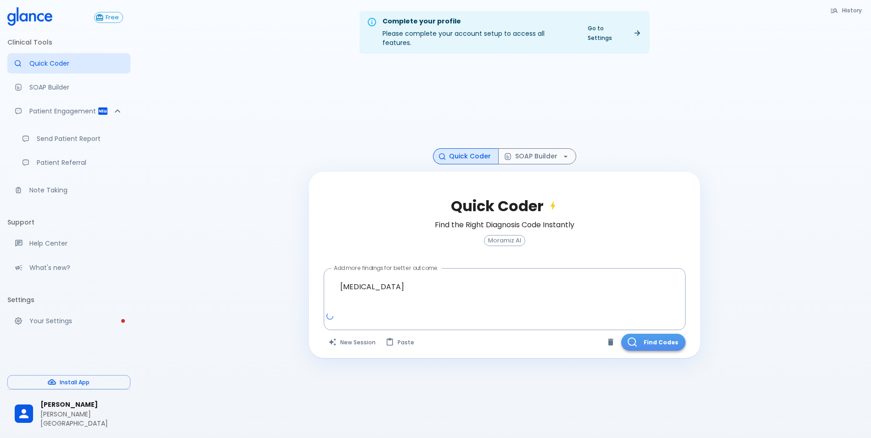
click at [644, 334] on button "Find Codes" at bounding box center [653, 342] width 64 height 17
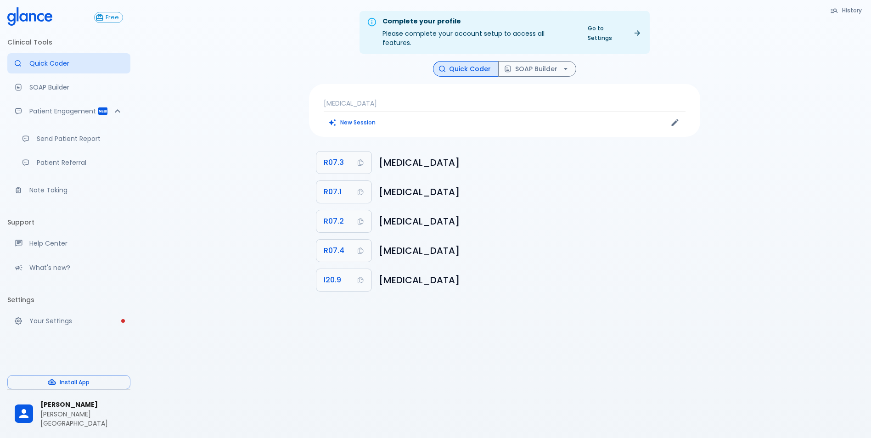
click at [381, 99] on p "[MEDICAL_DATA]" at bounding box center [505, 103] width 362 height 9
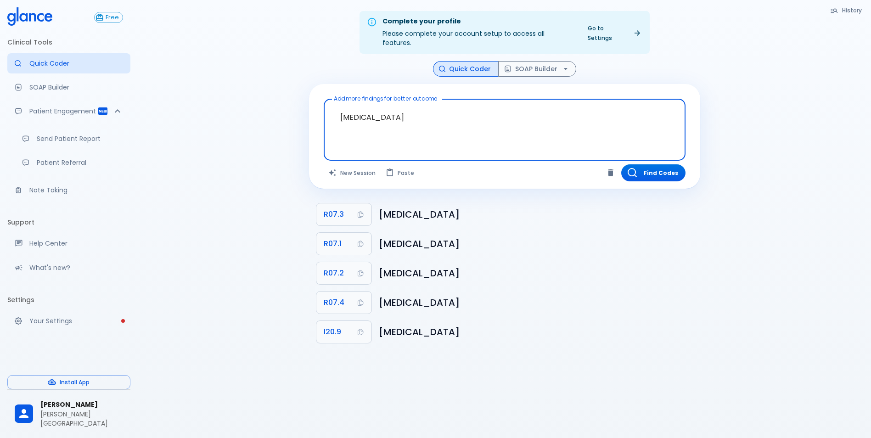
click at [392, 107] on textarea "[MEDICAL_DATA]" at bounding box center [504, 123] width 349 height 40
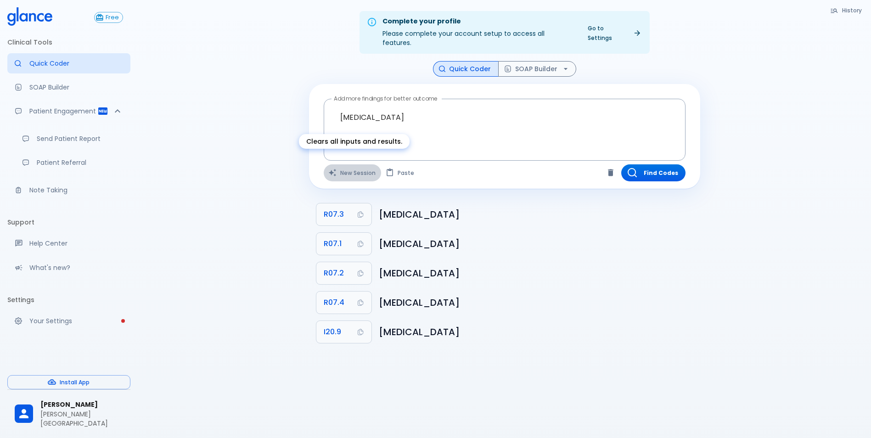
click at [350, 164] on button "New Session" at bounding box center [352, 172] width 57 height 17
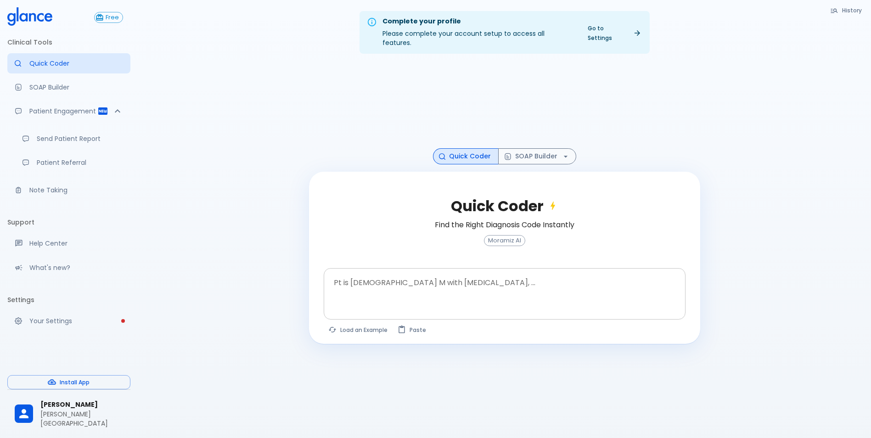
click at [368, 273] on textarea at bounding box center [504, 286] width 349 height 29
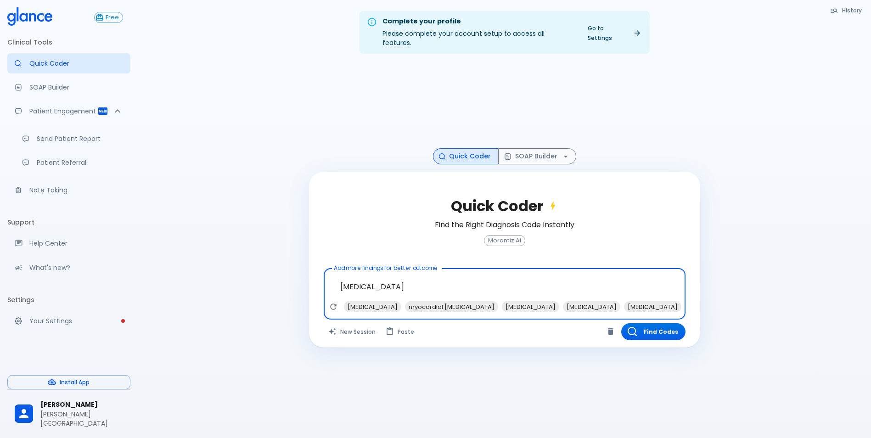
scroll to position [22, 0]
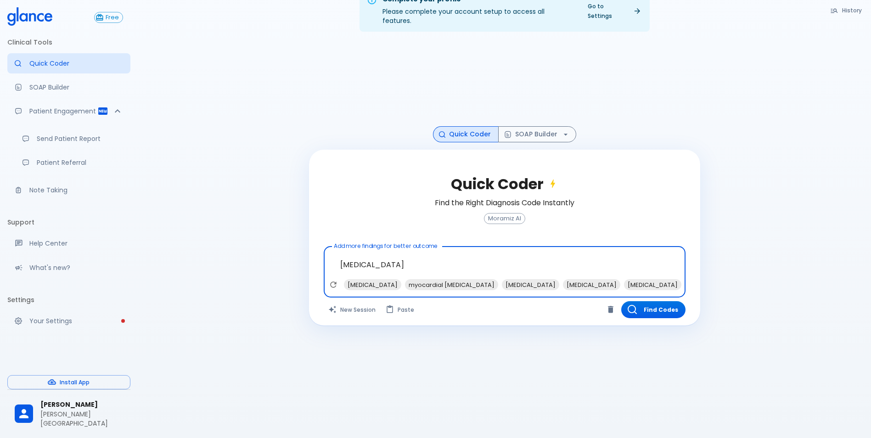
type textarea "[MEDICAL_DATA]"
